Goal: Task Accomplishment & Management: Manage account settings

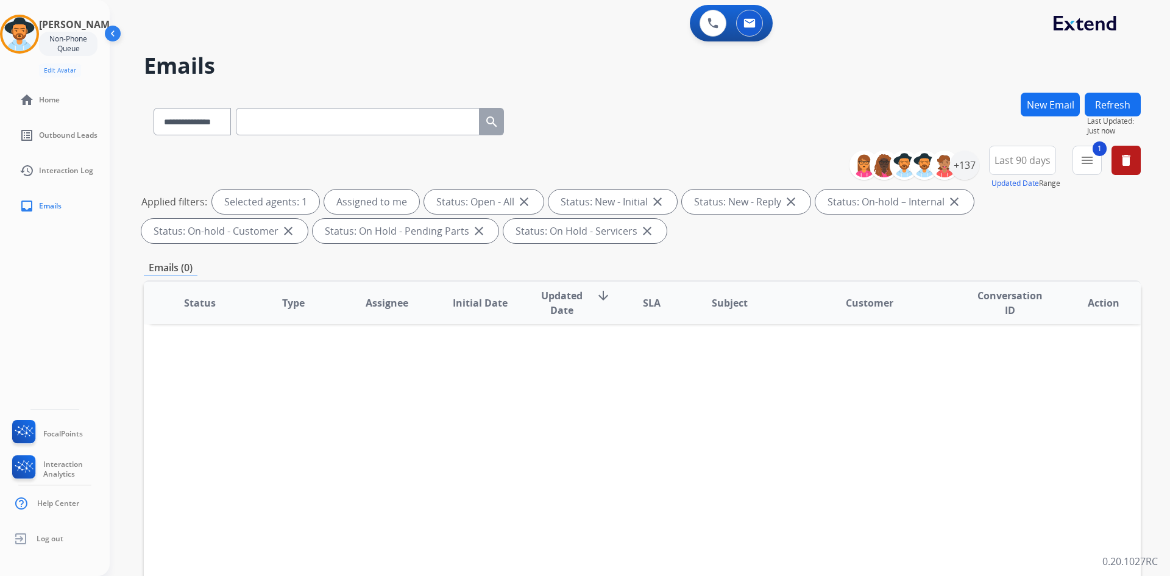
select select "**********"
drag, startPoint x: 36, startPoint y: 41, endPoint x: 54, endPoint y: 43, distance: 18.4
click at [36, 41] on img at bounding box center [19, 34] width 34 height 34
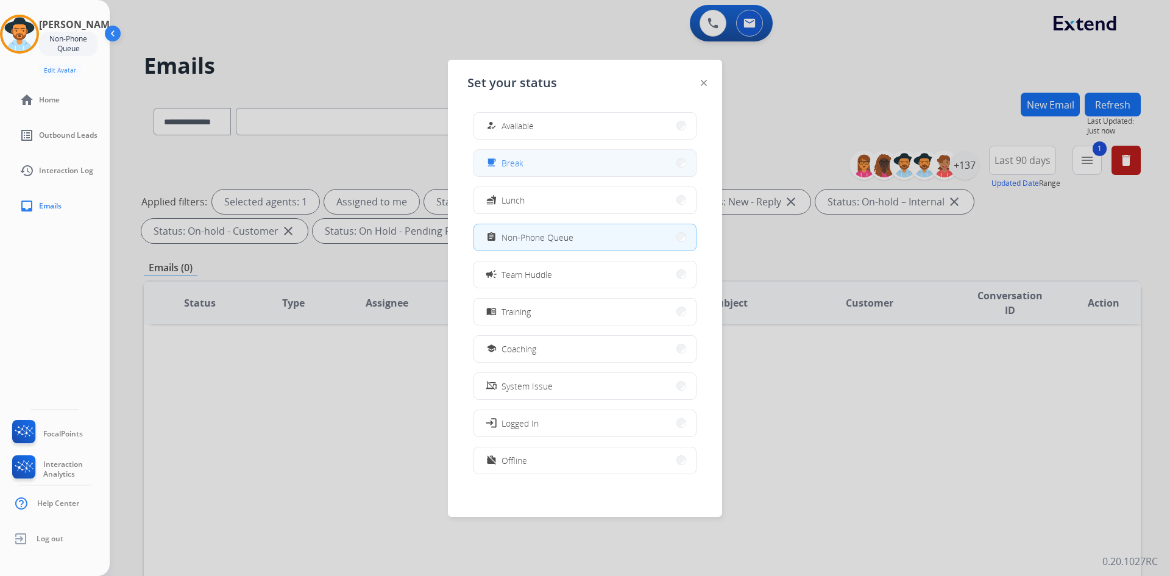
click at [567, 171] on button "free_breakfast Break" at bounding box center [585, 163] width 222 height 26
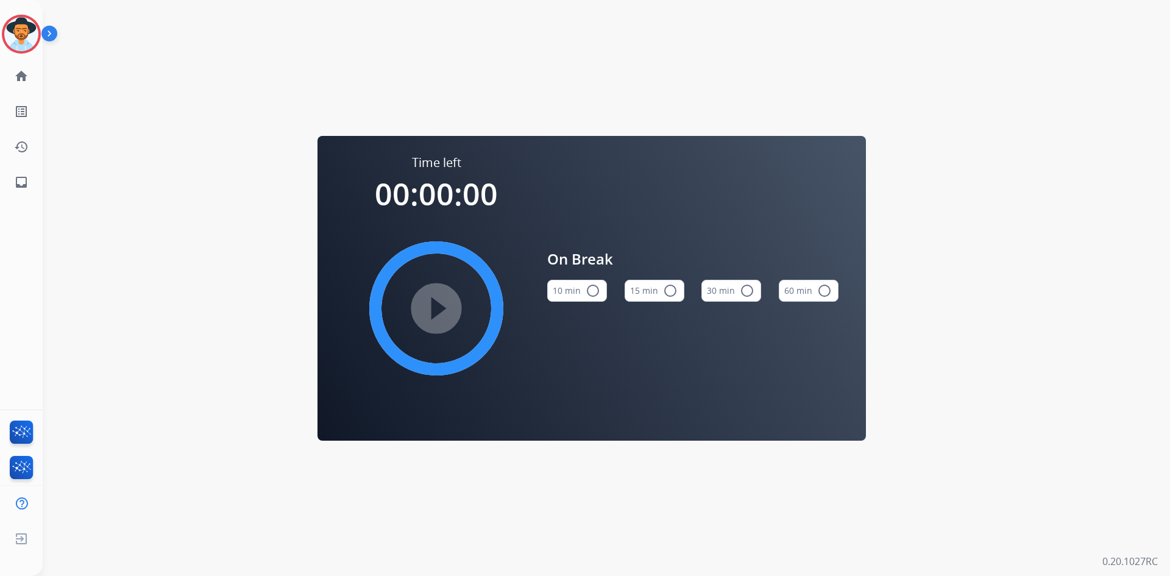
click at [666, 294] on mat-icon "radio_button_unchecked" at bounding box center [670, 290] width 15 height 15
click at [429, 311] on mat-icon "play_circle_filled" at bounding box center [436, 308] width 15 height 15
click at [8, 26] on img at bounding box center [21, 34] width 34 height 34
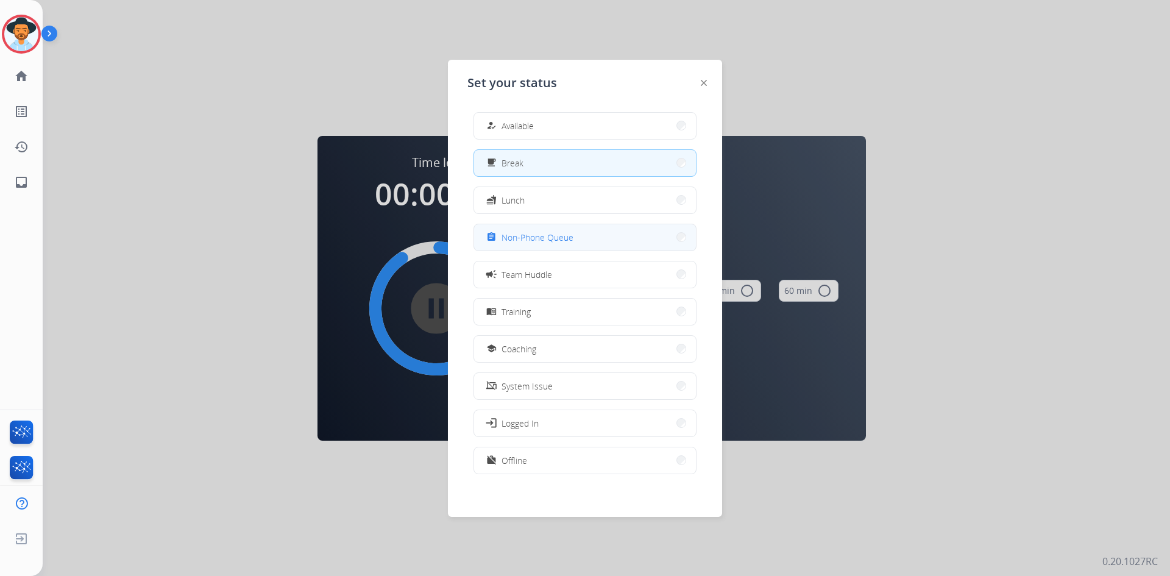
click at [541, 242] on span "Non-Phone Queue" at bounding box center [537, 237] width 72 height 13
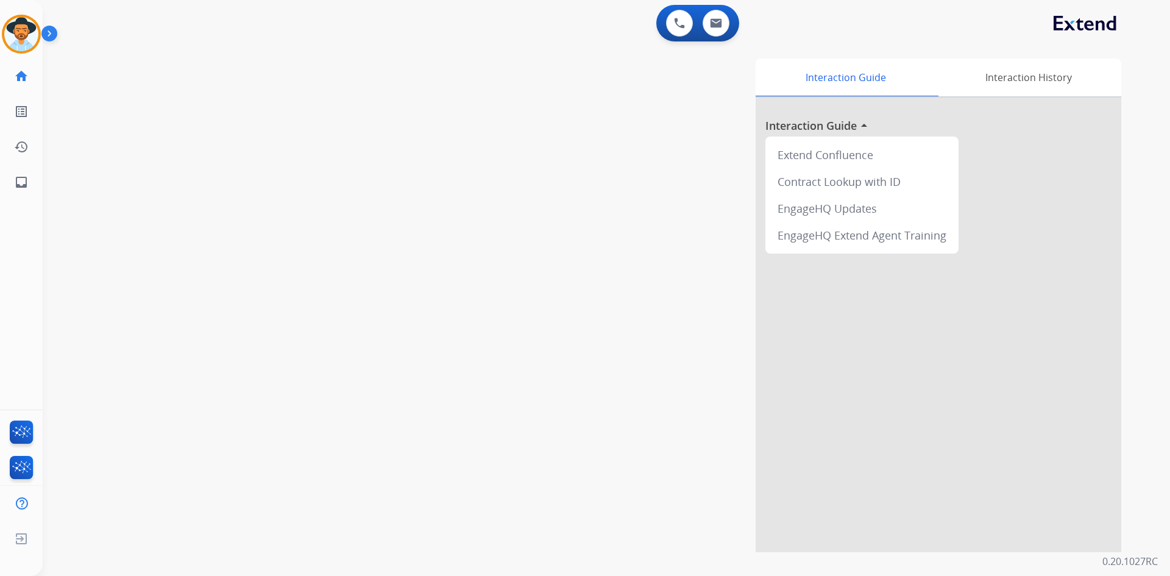
click at [56, 35] on img at bounding box center [51, 35] width 21 height 23
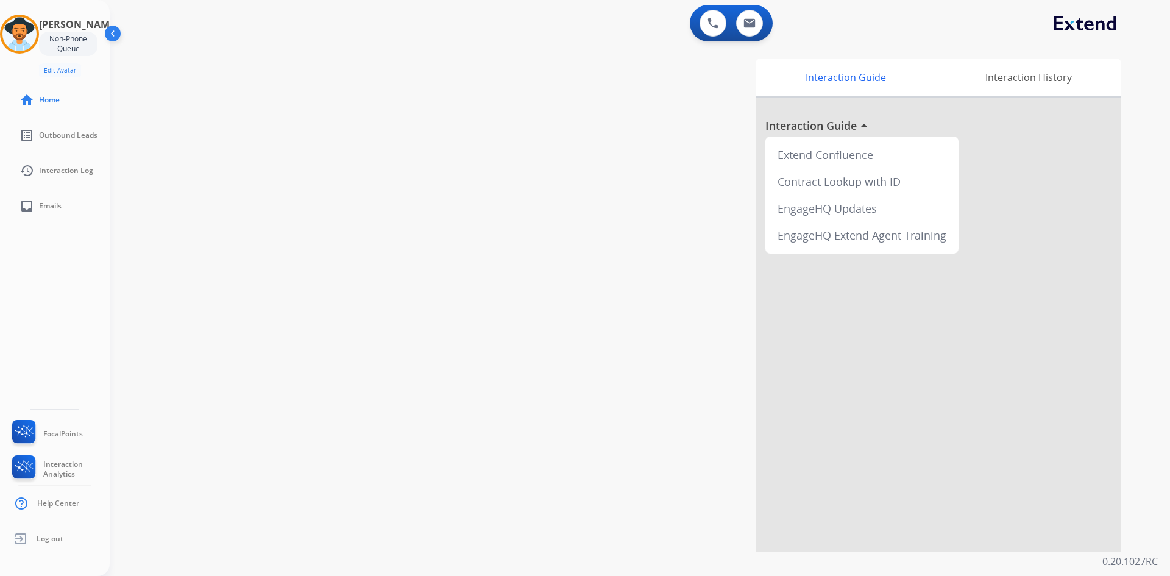
click at [118, 37] on img at bounding box center [113, 35] width 23 height 23
